Goal: Complete application form

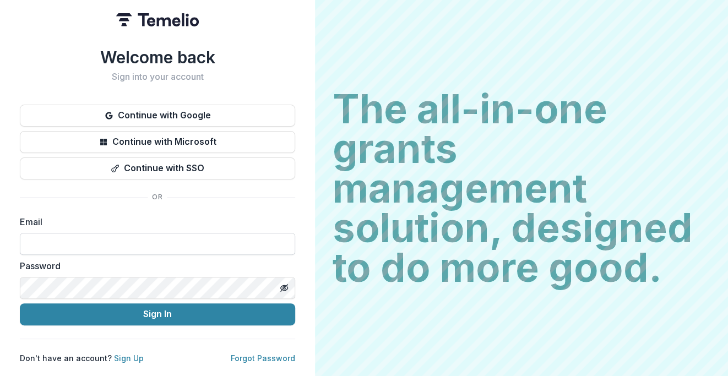
click at [120, 237] on input at bounding box center [158, 244] width 276 height 22
type input "**********"
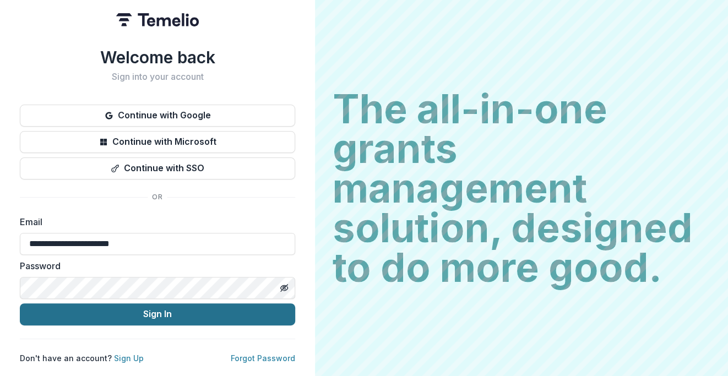
click at [108, 305] on button "Sign In" at bounding box center [158, 315] width 276 height 22
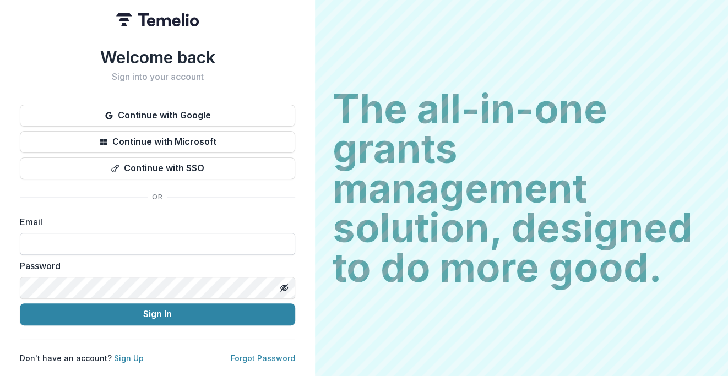
click at [64, 236] on input at bounding box center [158, 244] width 276 height 22
type input "**********"
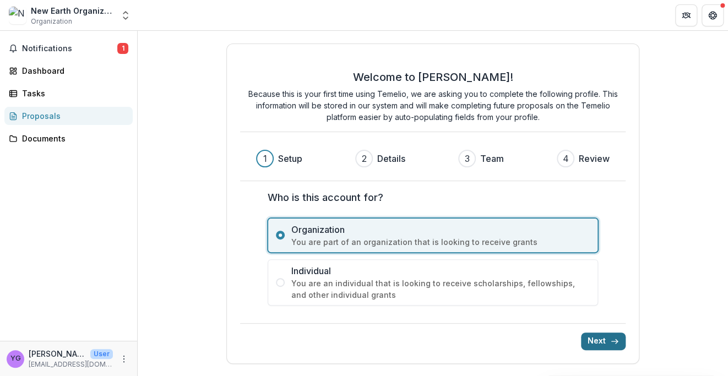
click at [591, 346] on button "Next" at bounding box center [603, 342] width 45 height 18
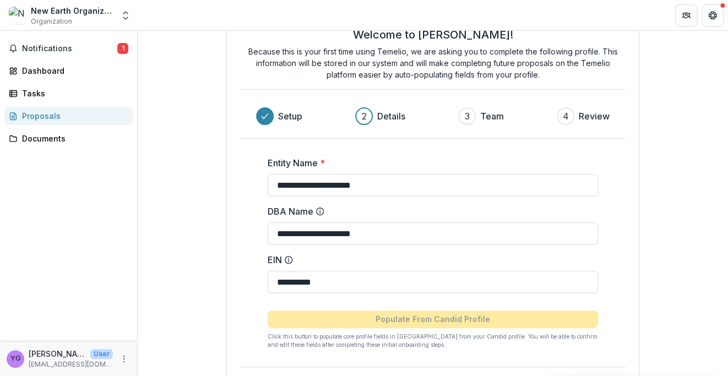
scroll to position [78, 0]
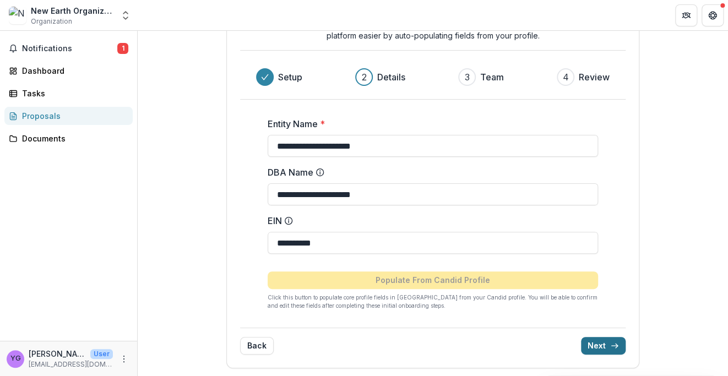
click at [602, 346] on button "Next" at bounding box center [603, 346] width 45 height 18
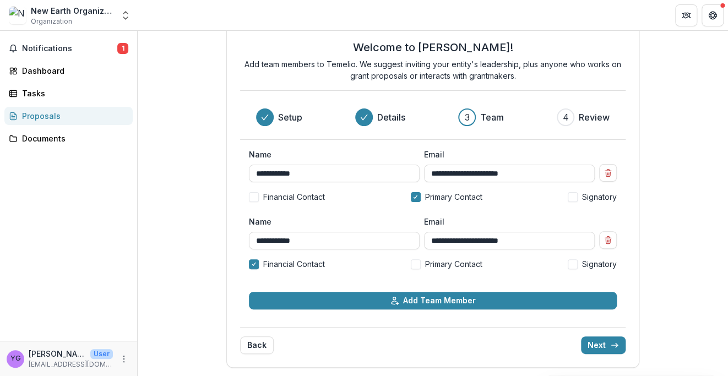
scroll to position [25, 0]
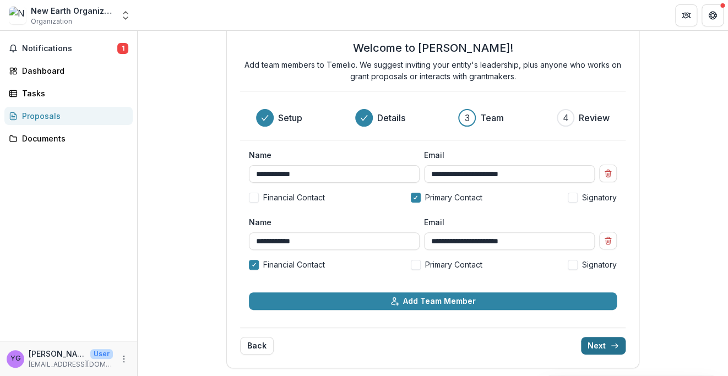
click at [602, 351] on button "Next" at bounding box center [603, 346] width 45 height 18
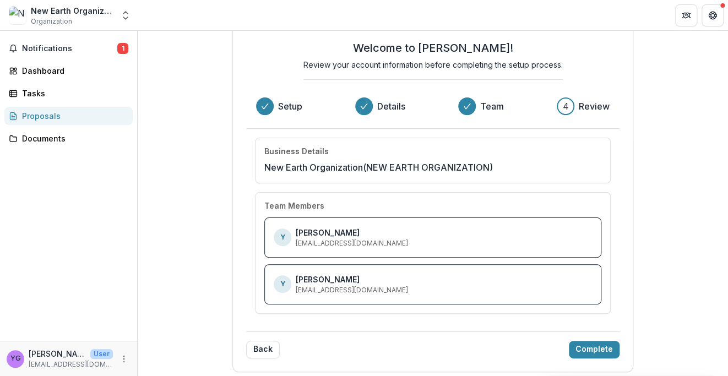
click at [424, 240] on div "Y [PERSON_NAME] [EMAIL_ADDRESS][DOMAIN_NAME]" at bounding box center [433, 237] width 319 height 21
click at [592, 347] on button "Complete" at bounding box center [594, 350] width 51 height 18
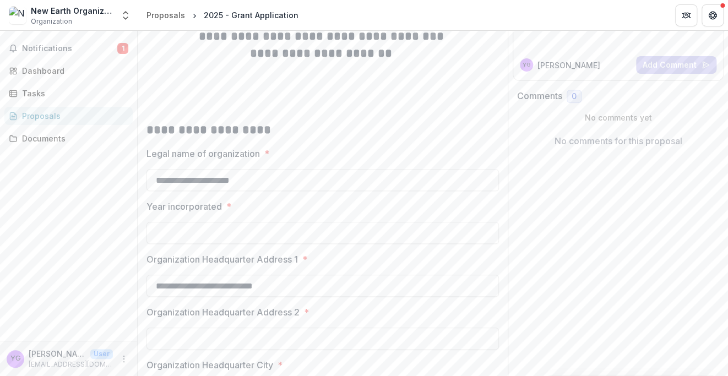
scroll to position [0, 0]
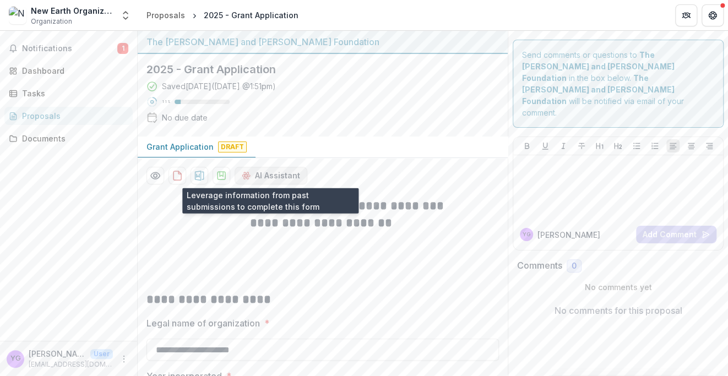
click at [262, 178] on button "AI Assistant" at bounding box center [271, 176] width 73 height 18
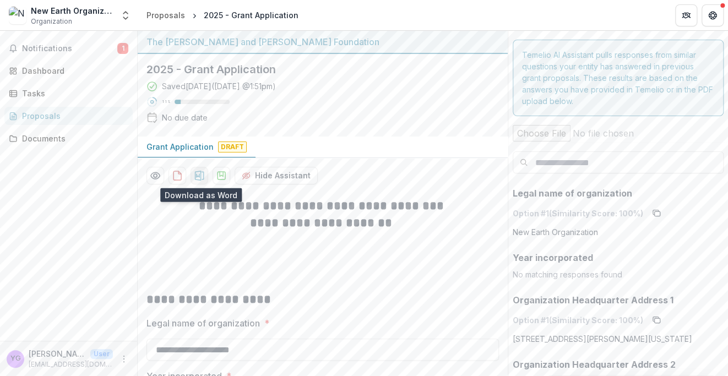
click at [203, 177] on icon "download-proposal" at bounding box center [199, 176] width 9 height 10
